Goal: Task Accomplishment & Management: Complete application form

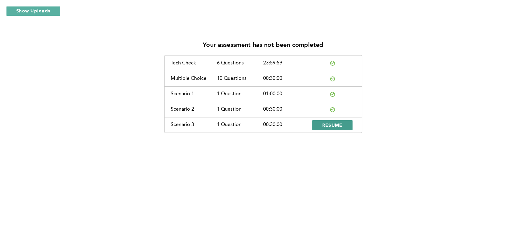
click at [339, 126] on span "RESUME" at bounding box center [332, 125] width 20 height 6
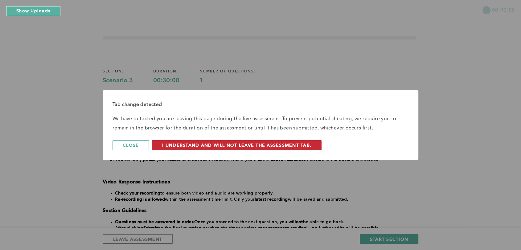
click at [200, 146] on span "I understand and will not leave the assessment tab." at bounding box center [236, 145] width 149 height 6
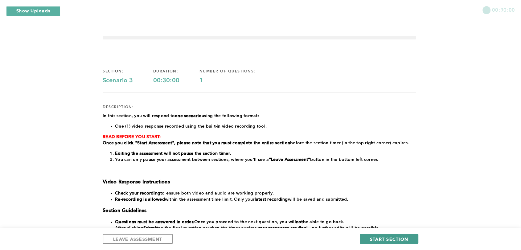
click at [398, 236] on span "START SECTION" at bounding box center [389, 239] width 38 height 6
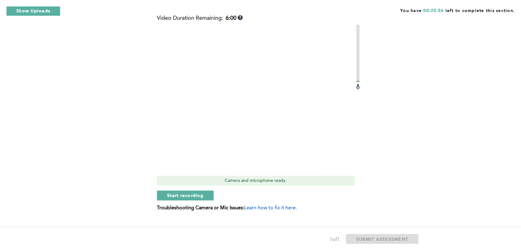
scroll to position [177, 0]
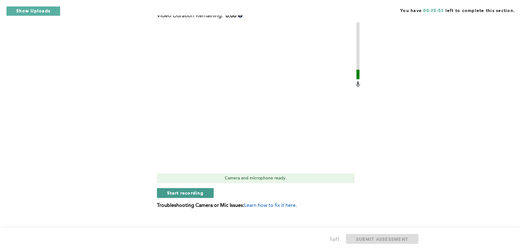
click at [194, 193] on span "Start recording" at bounding box center [185, 193] width 36 height 6
click at [194, 193] on span "Stop recording" at bounding box center [185, 193] width 36 height 6
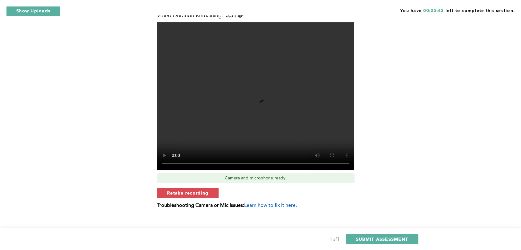
click at [194, 193] on span "Retake recording" at bounding box center [187, 193] width 41 height 6
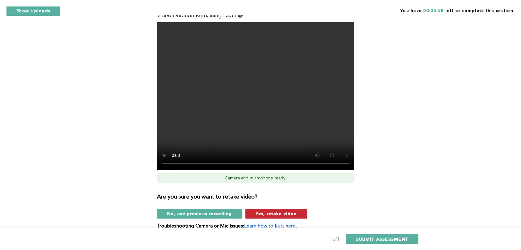
click at [276, 214] on span "Yes, retake video" at bounding box center [275, 213] width 41 height 6
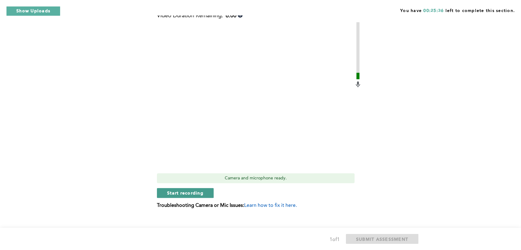
click at [192, 193] on span "Start recording" at bounding box center [185, 193] width 36 height 6
click at [183, 194] on span "Stop recording" at bounding box center [185, 193] width 36 height 6
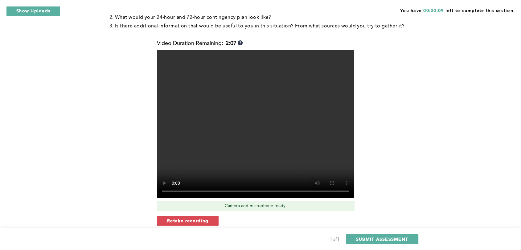
scroll to position [153, 0]
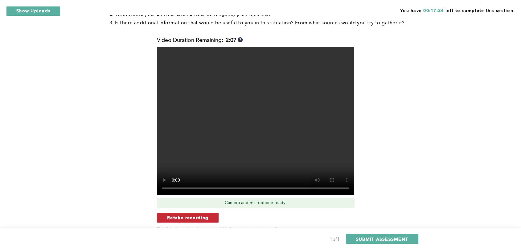
click at [206, 217] on span "Retake recording" at bounding box center [187, 217] width 41 height 6
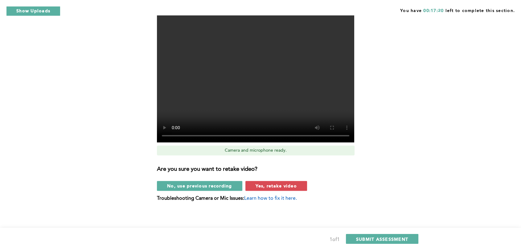
scroll to position [202, 0]
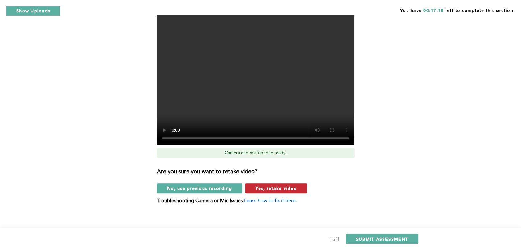
click at [286, 187] on span "Yes, retake video" at bounding box center [275, 188] width 41 height 6
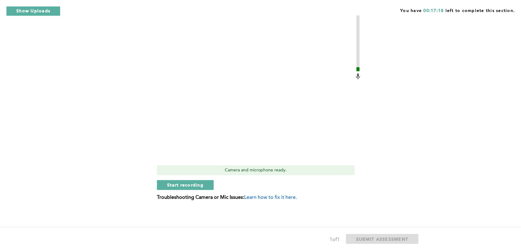
scroll to position [185, 0]
click at [195, 183] on span "Start recording" at bounding box center [185, 185] width 36 height 6
click at [190, 188] on button "Stop recording" at bounding box center [185, 185] width 56 height 10
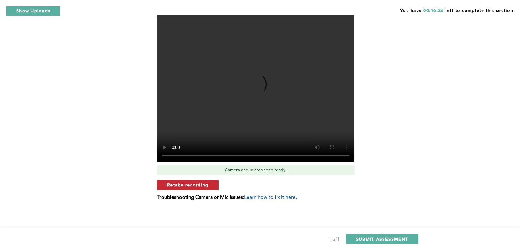
click at [190, 186] on span "Retake recording" at bounding box center [187, 185] width 41 height 6
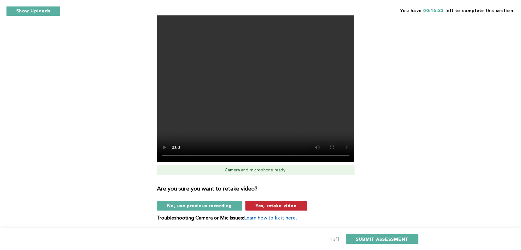
click at [289, 204] on span "Yes, retake video" at bounding box center [275, 205] width 41 height 6
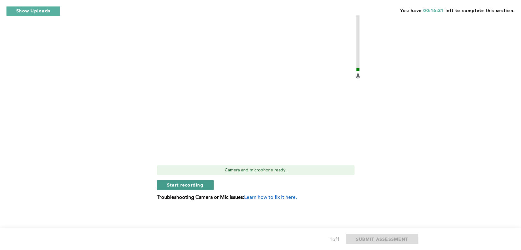
click at [192, 186] on span "Start recording" at bounding box center [185, 185] width 36 height 6
click at [192, 186] on span "Stop recording" at bounding box center [185, 185] width 36 height 6
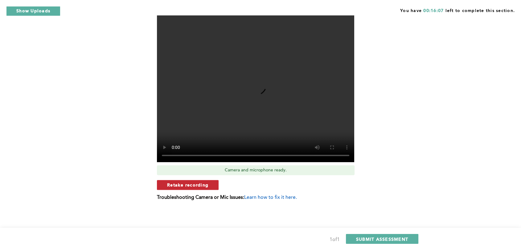
click at [209, 188] on button "Retake recording" at bounding box center [188, 185] width 62 height 10
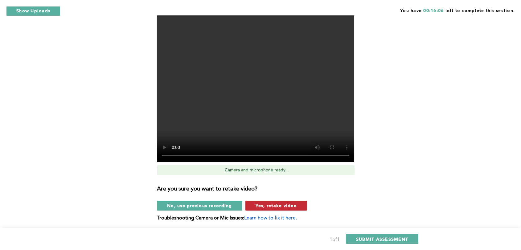
click at [266, 206] on span "Yes, retake video" at bounding box center [275, 205] width 41 height 6
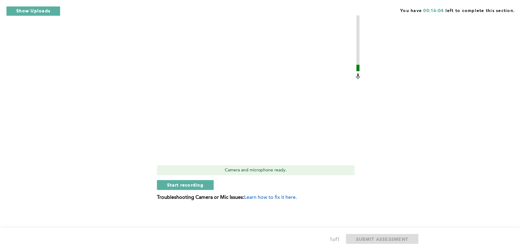
click at [204, 190] on div "Video Duration Remaining: 6:00 Camera and microphone ready. Start recording Tro…" at bounding box center [259, 105] width 205 height 201
click at [200, 184] on span "Start recording" at bounding box center [185, 185] width 36 height 6
click at [206, 186] on button "Stop recording" at bounding box center [185, 185] width 56 height 10
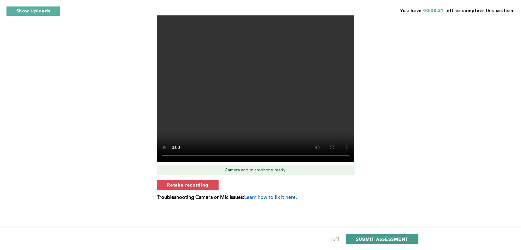
click at [384, 236] on span "SUBMIT ASSESSMENT" at bounding box center [382, 239] width 52 height 6
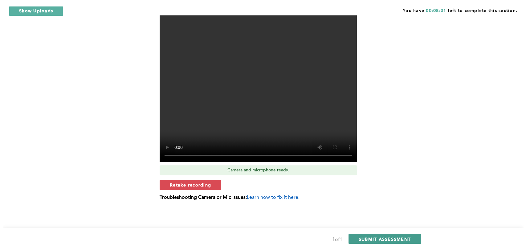
scroll to position [0, 0]
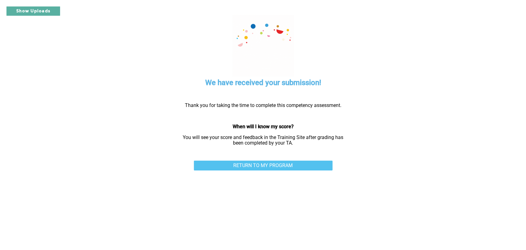
click at [260, 166] on link "RETURN TO MY PROGRAM" at bounding box center [263, 166] width 139 height 10
